Goal: Task Accomplishment & Management: Complete application form

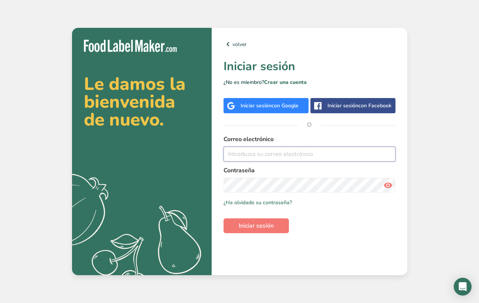
type input "[EMAIL_ADDRESS][PERSON_NAME][DOMAIN_NAME]"
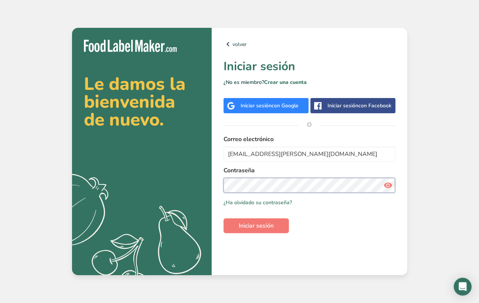
click at [256, 226] on button "Iniciar sesión" at bounding box center [256, 225] width 65 height 15
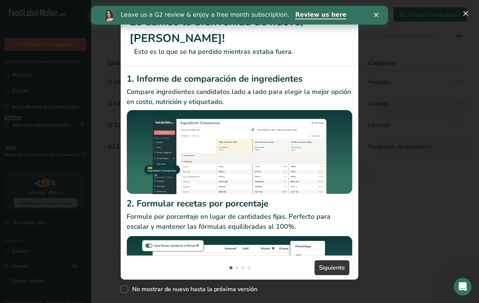
click at [376, 16] on polygon "Cerrar" at bounding box center [376, 15] width 4 height 4
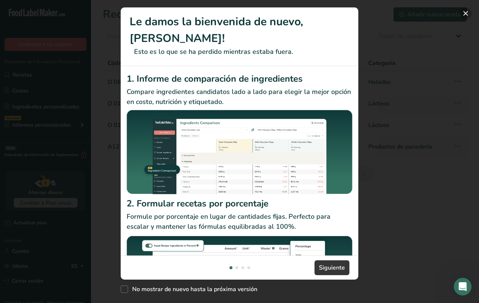
click at [465, 13] on button "New Features" at bounding box center [466, 13] width 12 height 12
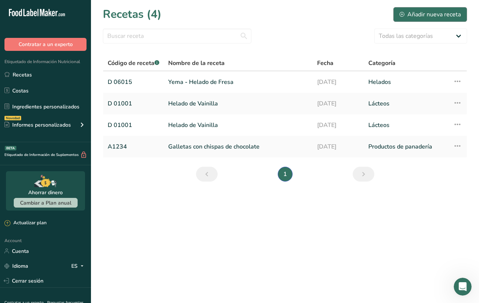
click at [425, 12] on div "Añadir nueva receta" at bounding box center [430, 14] width 61 height 9
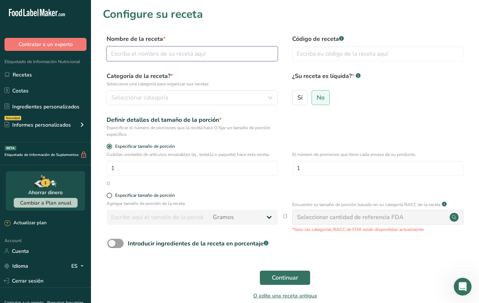
click at [207, 58] on input "text" at bounding box center [192, 53] width 171 height 15
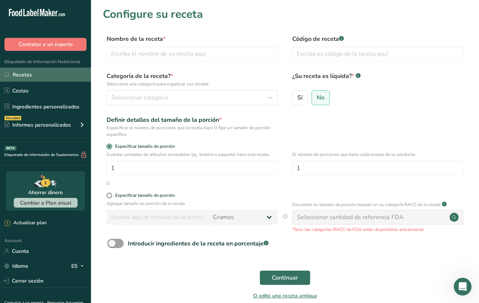
click at [20, 76] on link "Recetas" at bounding box center [45, 75] width 91 height 14
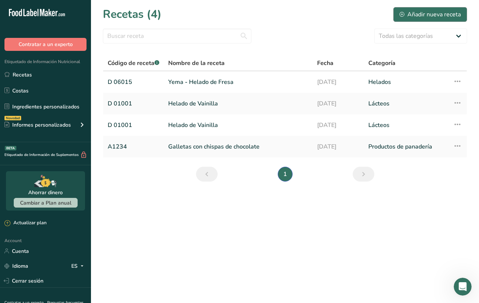
click at [426, 13] on div "Añadir nueva receta" at bounding box center [430, 14] width 61 height 9
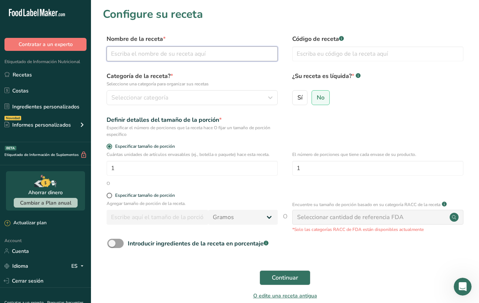
click at [231, 52] on input "text" at bounding box center [192, 53] width 171 height 15
type input "Yema - Sorbete [PERSON_NAME]"
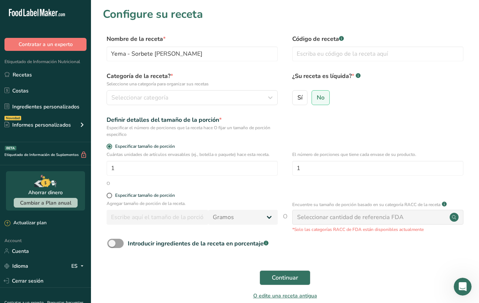
click at [258, 73] on label "Categoría de la receta? * Seleccione una categoría para organizar sus recetas" at bounding box center [192, 80] width 171 height 16
click at [336, 55] on input "text" at bounding box center [377, 53] width 171 height 15
type input "Y 08030"
click at [231, 100] on div "Seleccionar categoría" at bounding box center [189, 97] width 157 height 9
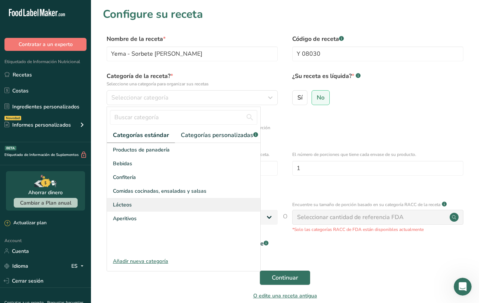
click at [157, 203] on div "Lácteos" at bounding box center [183, 205] width 153 height 14
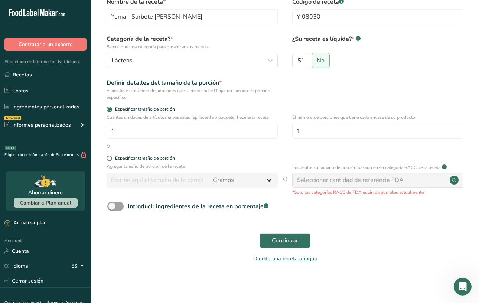
scroll to position [37, 0]
click at [201, 136] on input "1" at bounding box center [192, 131] width 171 height 15
type input "100"
click at [312, 133] on input "1" at bounding box center [377, 131] width 171 height 15
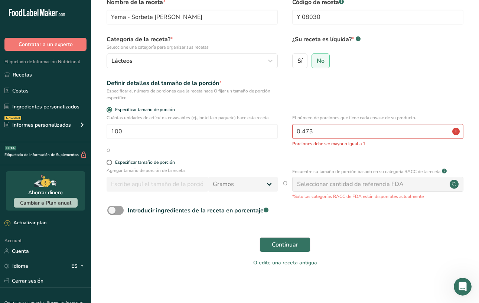
click at [311, 161] on div "Especificar tamaño de porción" at bounding box center [285, 163] width 365 height 7
drag, startPoint x: 321, startPoint y: 132, endPoint x: 294, endPoint y: 130, distance: 26.8
click at [294, 130] on input "0.473" at bounding box center [377, 131] width 171 height 15
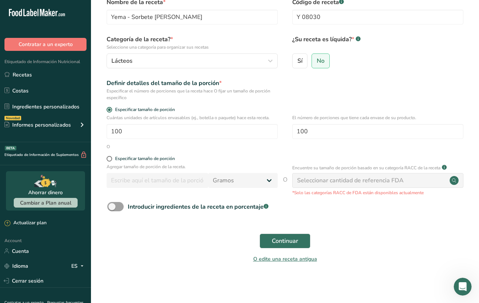
click at [299, 153] on form "Nombre de la receta * Yema - Sorbete [PERSON_NAME] Código de receta .a-a{fill:#…" at bounding box center [285, 133] width 365 height 270
drag, startPoint x: 318, startPoint y: 133, endPoint x: 289, endPoint y: 130, distance: 28.9
click at [289, 130] on div "Cuántas unidades de artículos envasables (ej., botella o paquete) hace esta rec…" at bounding box center [285, 128] width 365 height 29
type input "1"
click at [110, 160] on span at bounding box center [110, 159] width 6 height 6
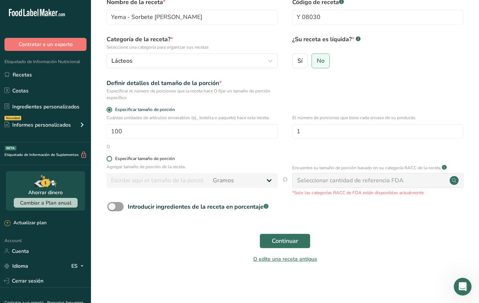
click at [110, 160] on input "Especificar tamaño de porción" at bounding box center [109, 158] width 5 height 5
radio input "true"
radio input "false"
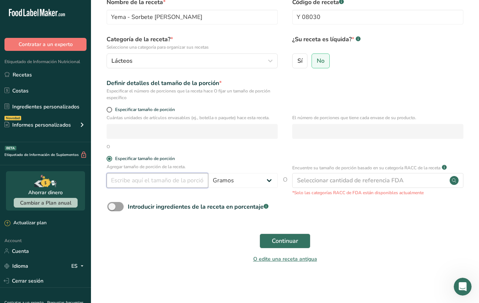
click at [131, 184] on input "number" at bounding box center [158, 180] width 102 height 15
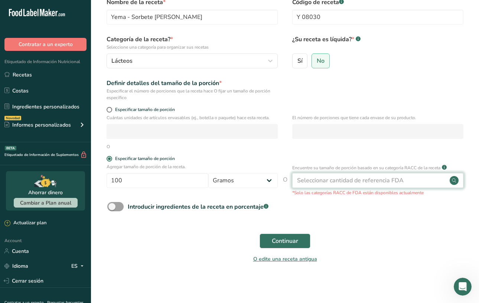
click at [305, 182] on div "Seleccionar cantidad de referencia FDA" at bounding box center [350, 180] width 107 height 9
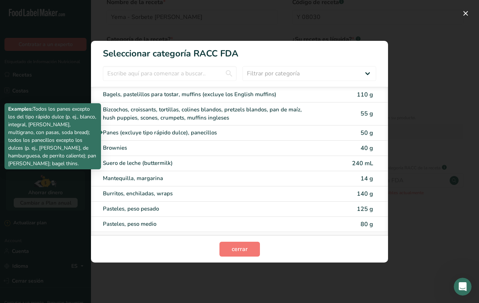
click at [266, 134] on div "Panes (excluye tipo rápido dulce), panecillos" at bounding box center [208, 133] width 211 height 9
type input "50"
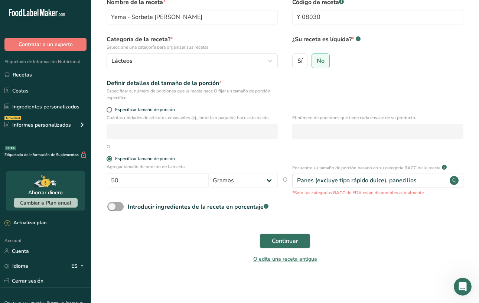
click at [119, 207] on span at bounding box center [115, 206] width 16 height 9
click at [112, 207] on input "Introducir ingredientes de la receta en porcentaje .a-a{fill:#347362;}.b-a{fill…" at bounding box center [109, 206] width 5 height 5
checkbox input "true"
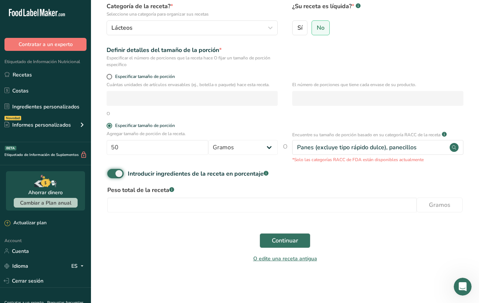
scroll to position [69, 0]
click at [139, 209] on input "number" at bounding box center [262, 205] width 310 height 15
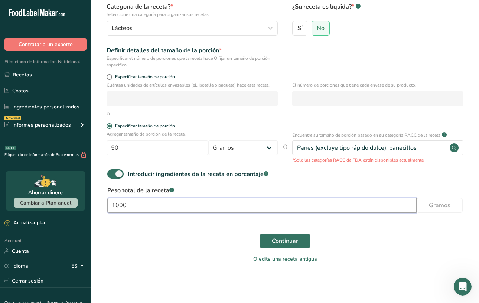
type input "1000"
click at [275, 245] on span "Continuar" at bounding box center [285, 241] width 26 height 9
